Goal: Submit feedback/report problem: Submit feedback/report problem

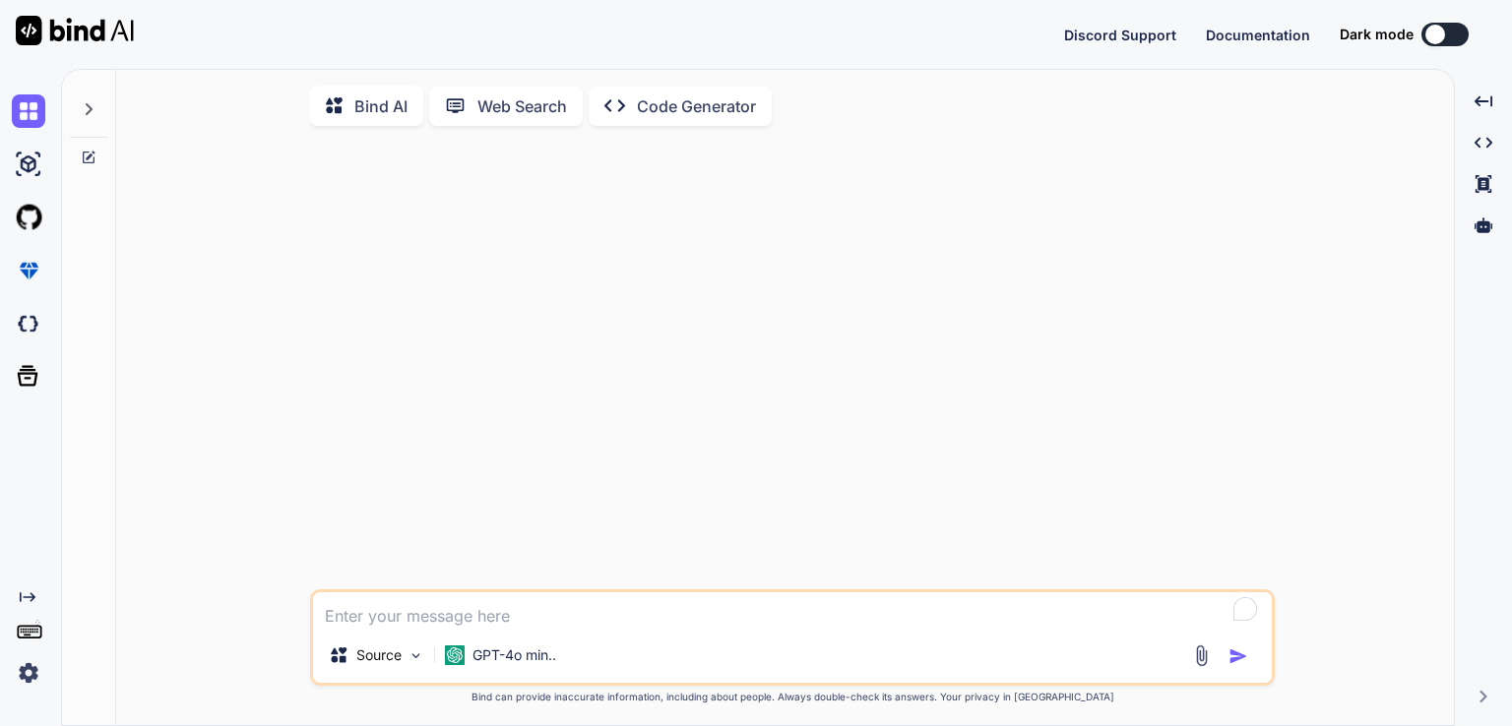
type textarea "x"
click at [1494, 233] on div at bounding box center [1482, 225] width 41 height 33
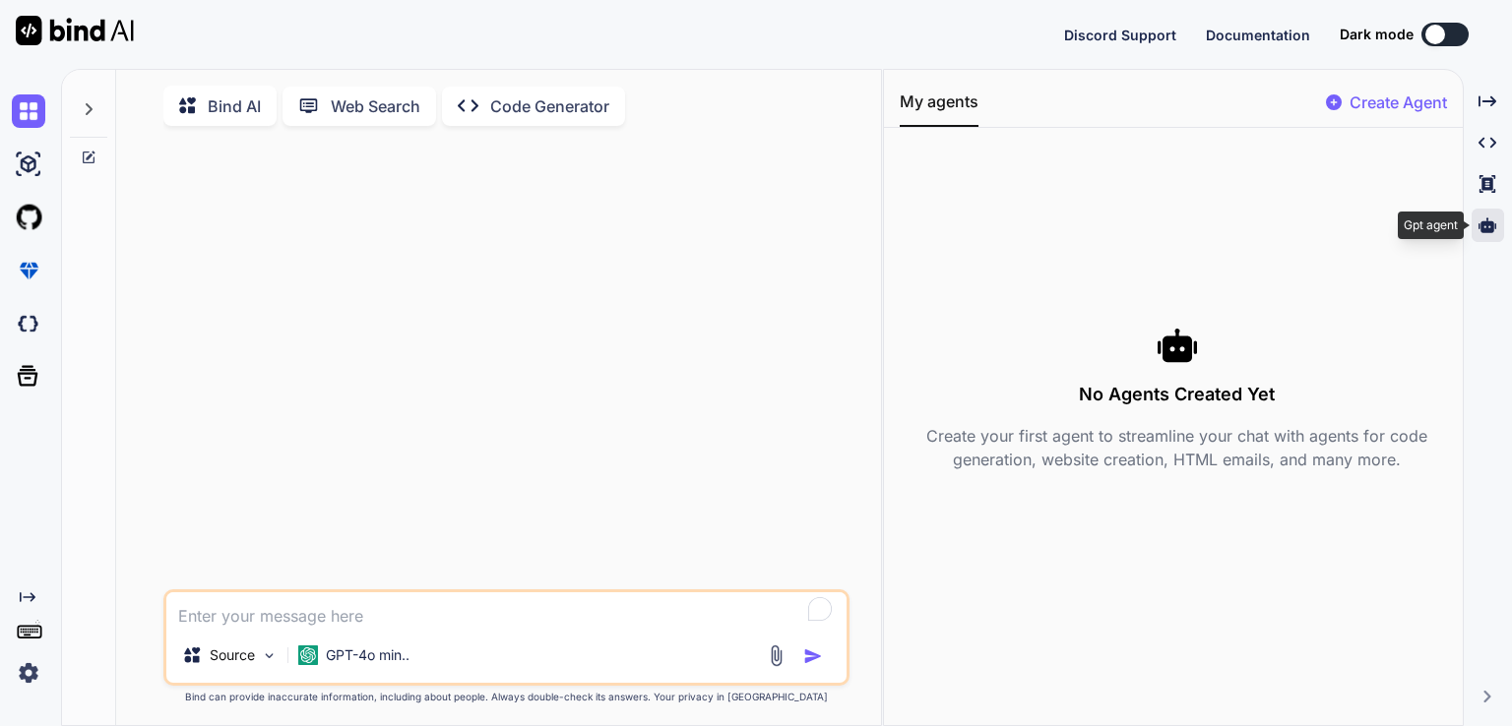
click at [1491, 223] on icon at bounding box center [1487, 224] width 18 height 15
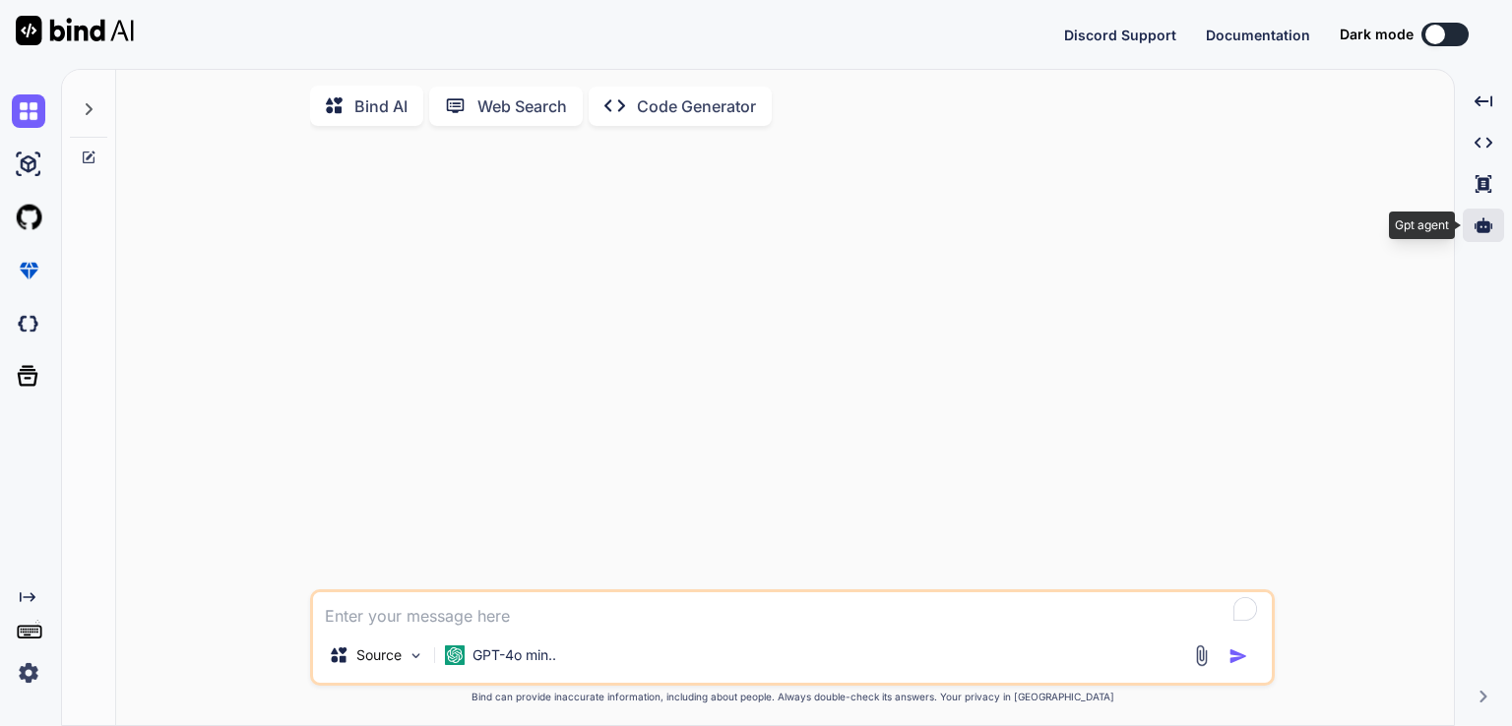
click at [1491, 223] on icon at bounding box center [1483, 224] width 18 height 15
